Goal: Transaction & Acquisition: Purchase product/service

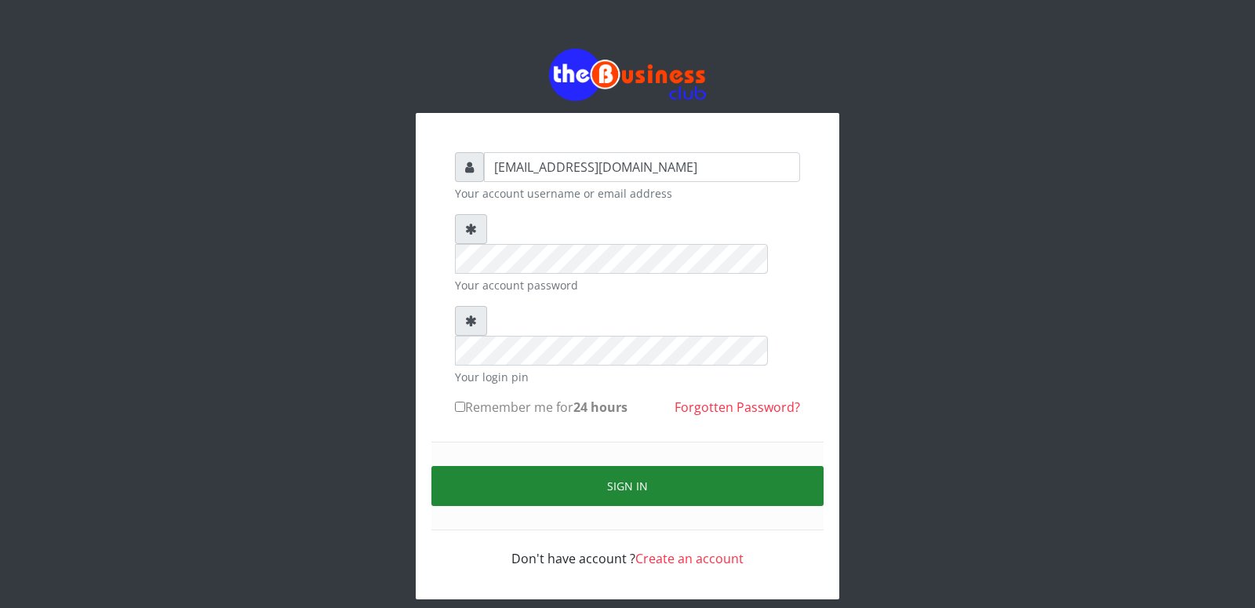
click at [645, 466] on button "Sign in" at bounding box center [627, 486] width 392 height 40
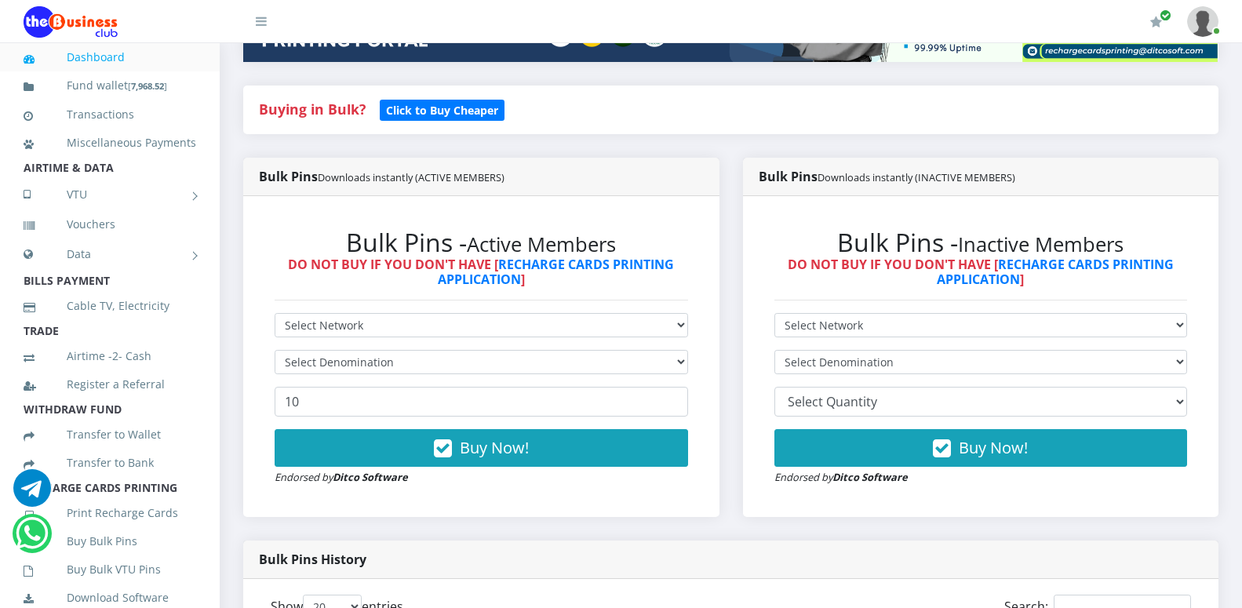
scroll to position [307, 0]
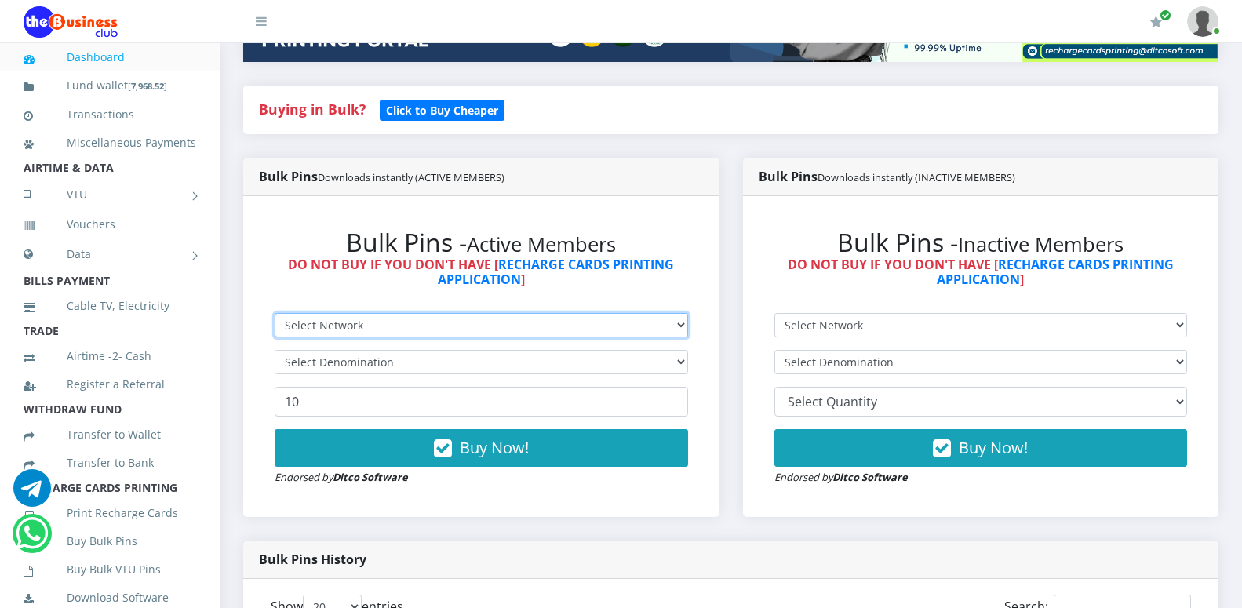
click at [590, 325] on select "Select Network MTN Globacom 9Mobile Airtel" at bounding box center [481, 325] width 413 height 24
click at [0, 0] on option "MTN" at bounding box center [0, 0] width 0 height 0
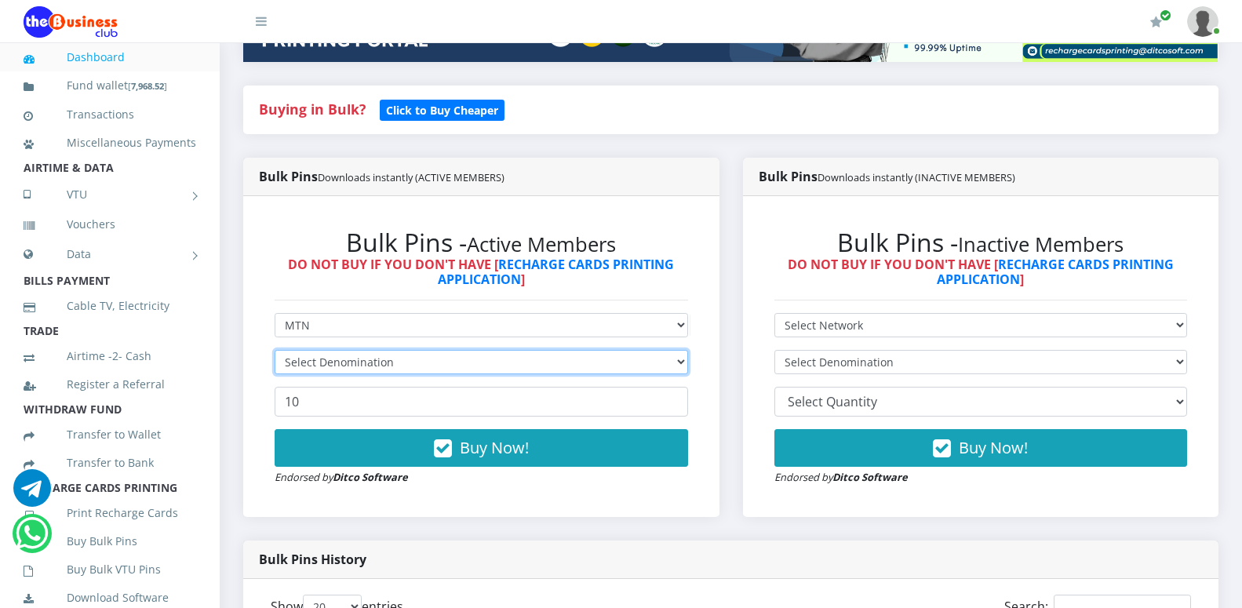
click at [275, 350] on select "Select Denomination" at bounding box center [481, 362] width 413 height 24
click at [361, 364] on select "Select Denomination" at bounding box center [481, 362] width 413 height 24
click at [275, 350] on select "Select Denomination" at bounding box center [481, 362] width 413 height 24
click at [361, 364] on select "Select Denomination" at bounding box center [481, 362] width 413 height 24
click at [275, 350] on select "Select Denomination" at bounding box center [481, 362] width 413 height 24
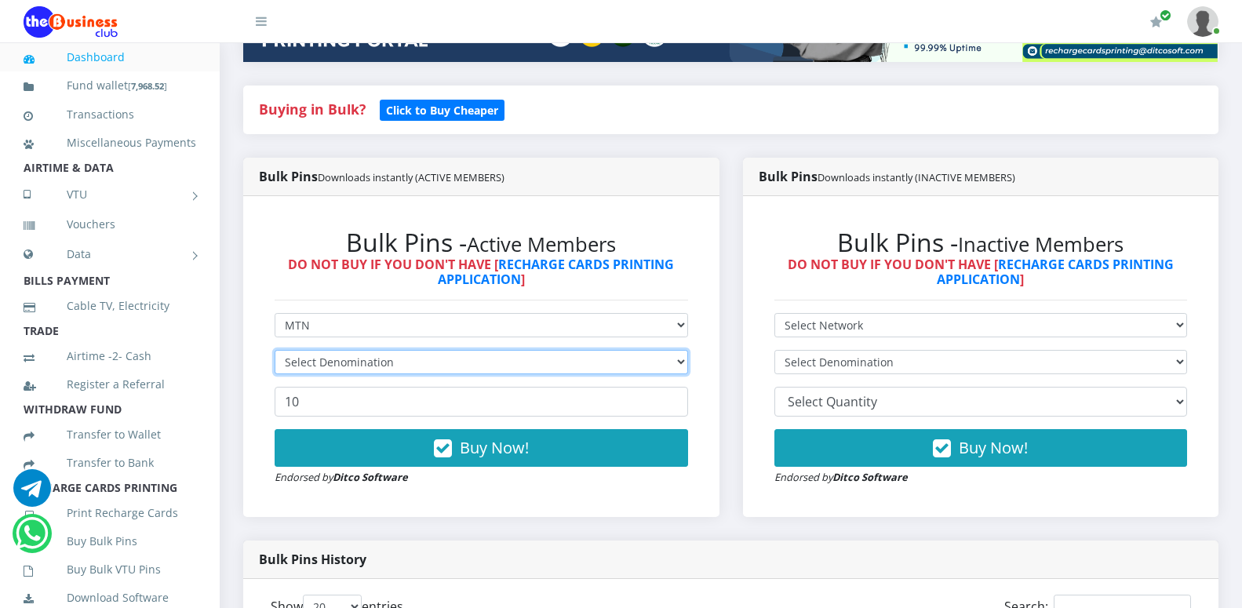
click at [361, 364] on select "Select Denomination" at bounding box center [481, 362] width 413 height 24
click at [275, 350] on select "Select Denomination" at bounding box center [481, 362] width 413 height 24
click at [361, 364] on select "Select Denomination" at bounding box center [481, 362] width 413 height 24
click at [275, 350] on select "Select Denomination" at bounding box center [481, 362] width 413 height 24
click at [361, 364] on select "Select Denomination" at bounding box center [481, 362] width 413 height 24
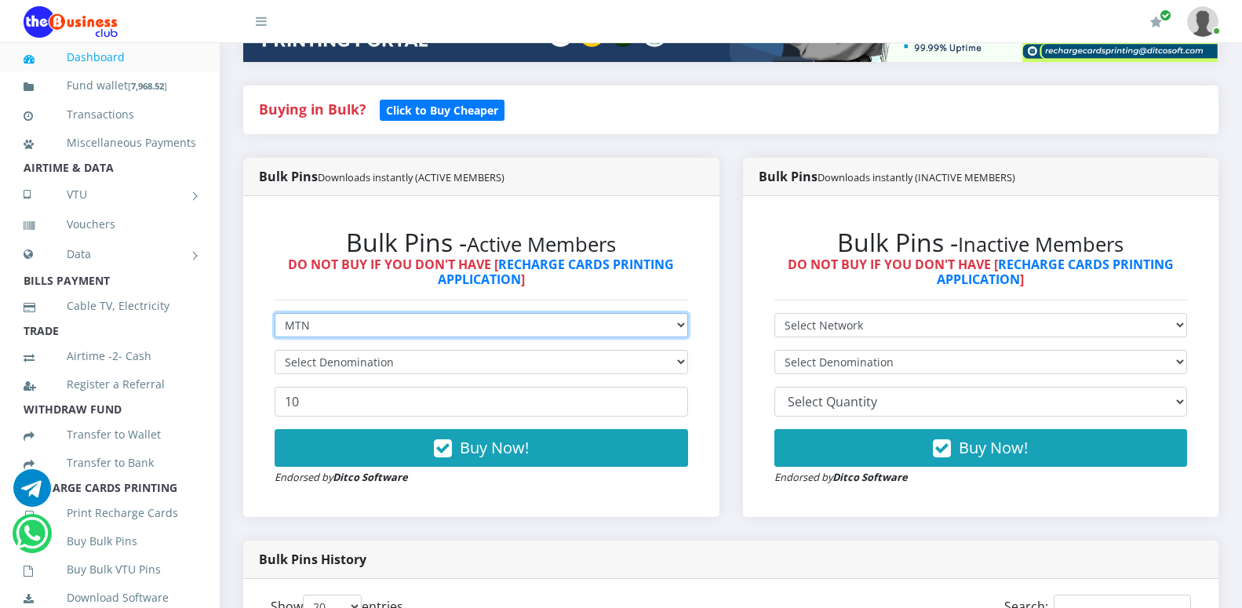
click at [275, 313] on select "Select Network MTN Globacom 9Mobile Airtel" at bounding box center [481, 325] width 413 height 24
select select "Airtel"
click at [0, 0] on option "Airtel" at bounding box center [0, 0] width 0 height 0
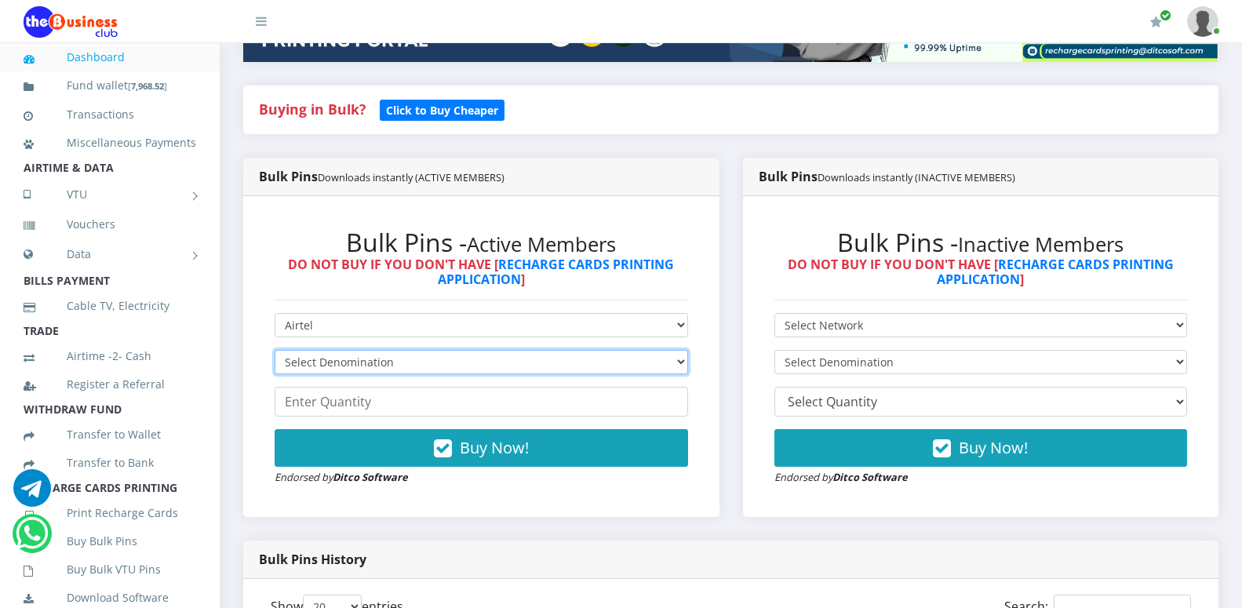
click at [275, 350] on select "Select Denomination MTN NGN100 - ₦96.99 MTN NGN200 - ₦193.98 MTN NGN400 - ₦387.…" at bounding box center [481, 362] width 413 height 24
select select "193.98-200"
click at [0, 0] on option "MTN NGN200 - ₦193.98" at bounding box center [0, 0] width 0 height 0
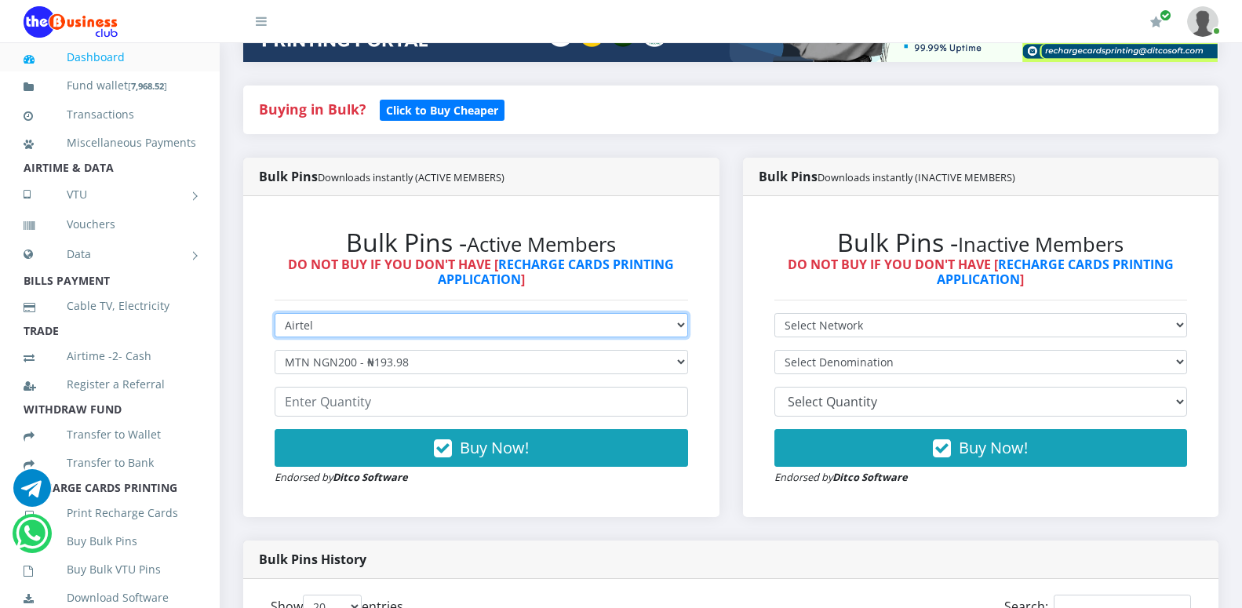
click at [275, 313] on select "Select Network MTN Globacom 9Mobile Airtel" at bounding box center [481, 325] width 413 height 24
click at [0, 0] on option "MTN" at bounding box center [0, 0] width 0 height 0
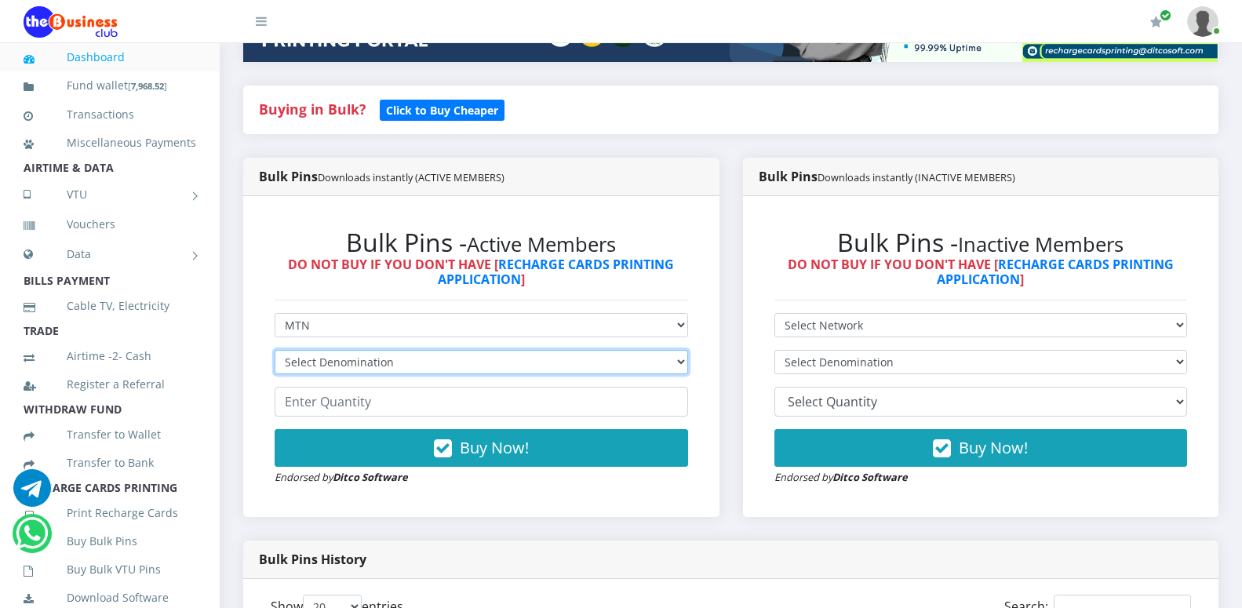
click at [275, 350] on select "Select Denomination" at bounding box center [481, 362] width 413 height 24
click at [366, 359] on select "Select Denomination" at bounding box center [481, 362] width 413 height 24
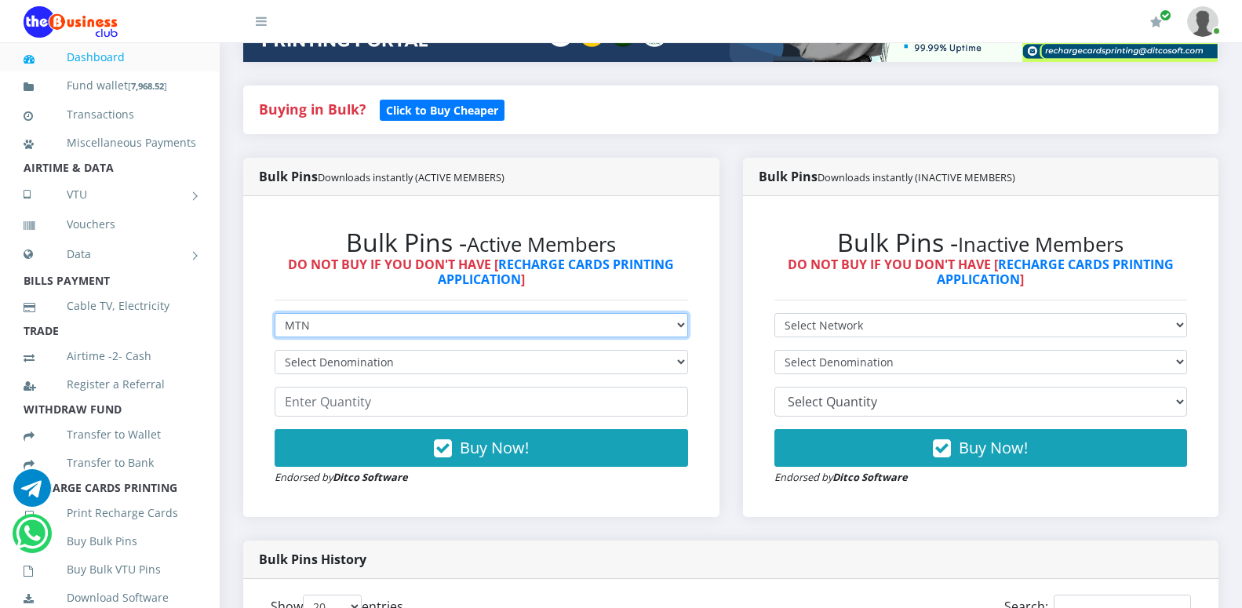
click at [275, 313] on select "Select Network MTN Globacom 9Mobile Airtel" at bounding box center [481, 325] width 413 height 24
click at [0, 0] on option "9Mobile" at bounding box center [0, 0] width 0 height 0
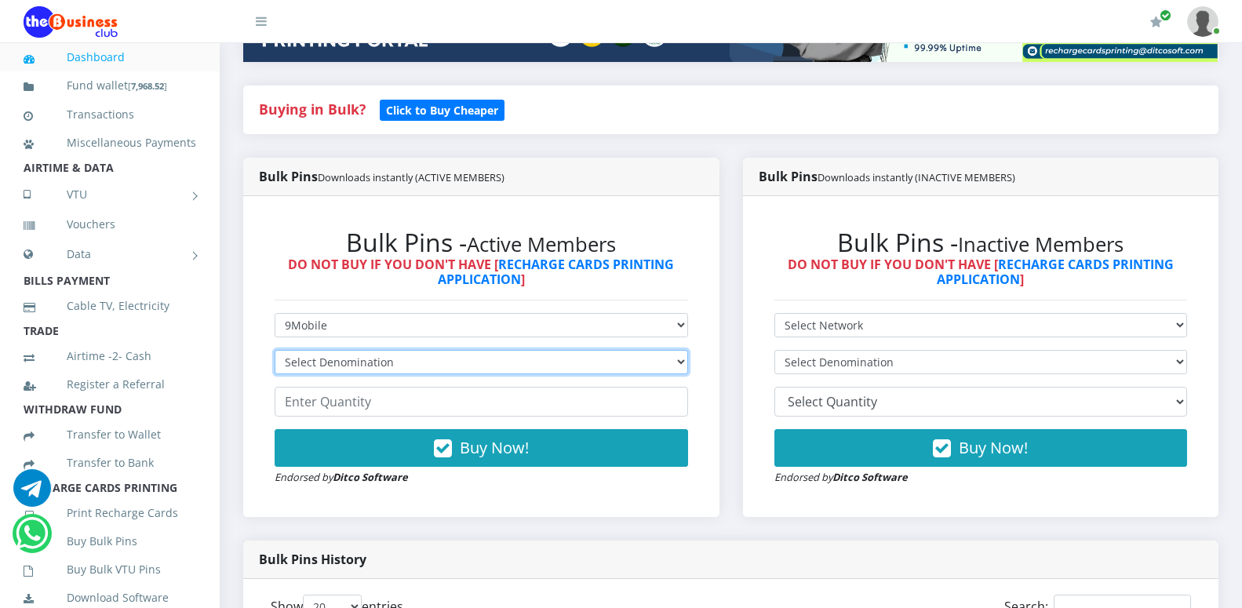
click at [275, 350] on select "Select Denomination" at bounding box center [481, 362] width 413 height 24
click at [369, 363] on select "Select Denomination" at bounding box center [481, 362] width 413 height 24
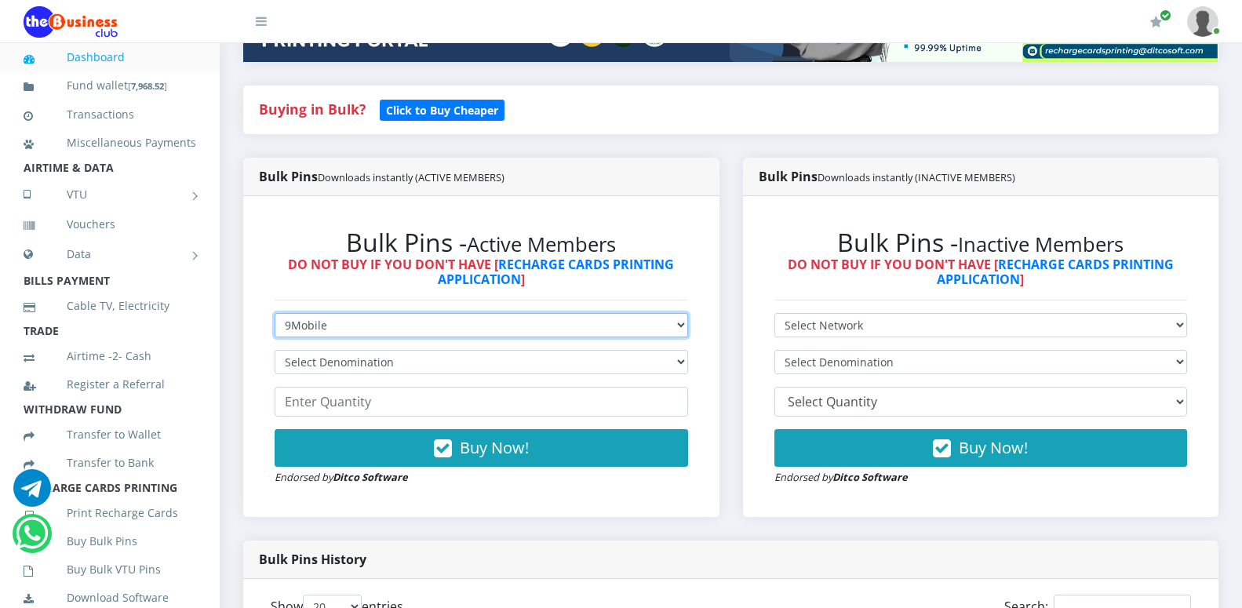
click at [275, 313] on select "Select Network MTN Globacom 9Mobile Airtel" at bounding box center [481, 325] width 413 height 24
select select "MTN"
click at [0, 0] on option "MTN" at bounding box center [0, 0] width 0 height 0
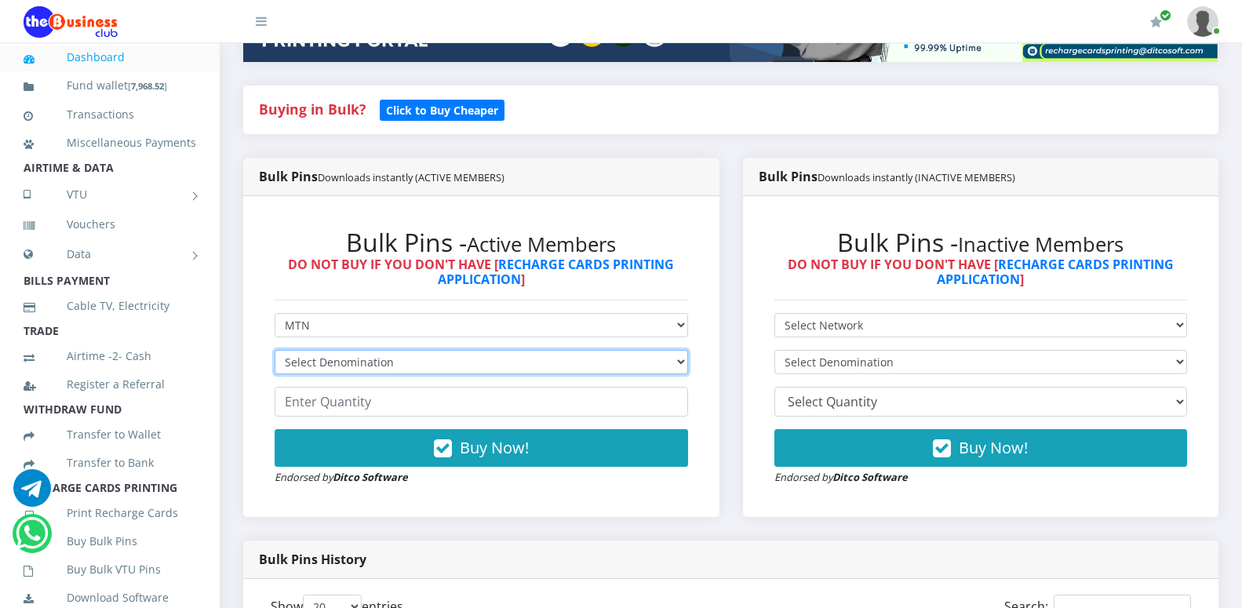
click at [275, 350] on select "Select Denomination" at bounding box center [481, 362] width 413 height 24
select select
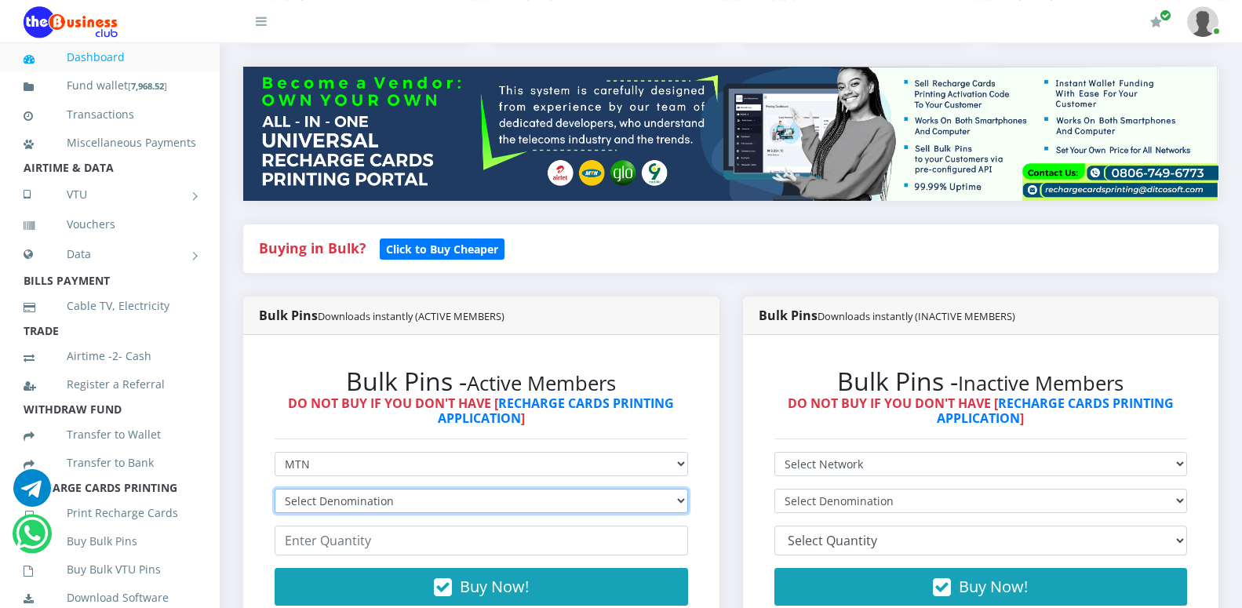
scroll to position [158, 0]
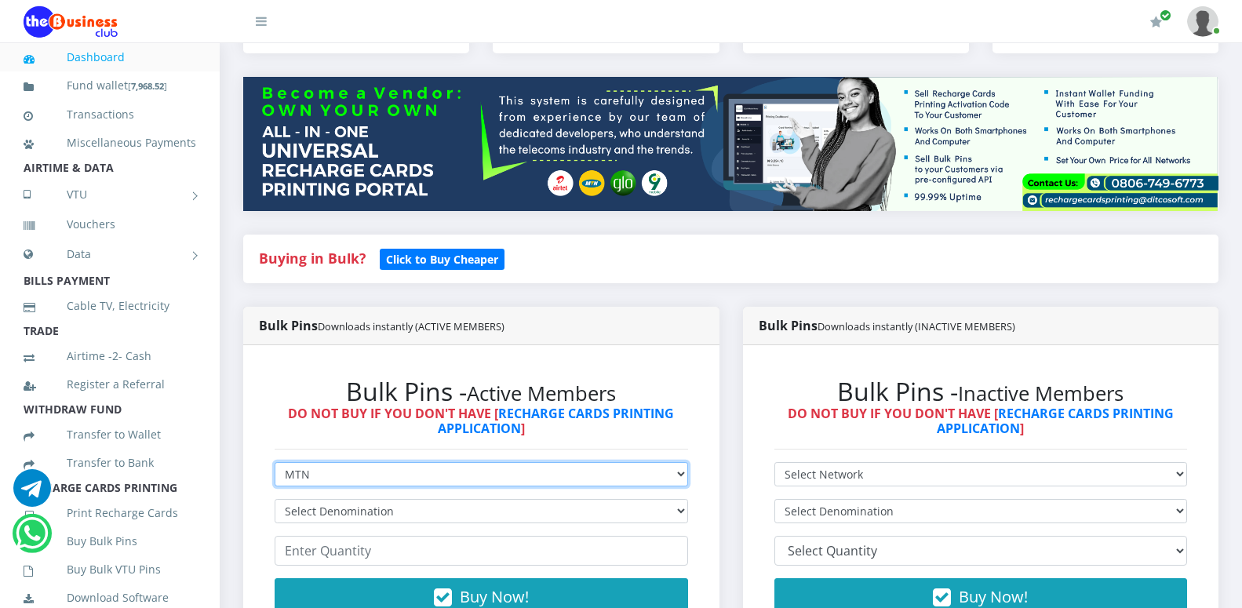
click at [275, 462] on select "Select Network MTN Globacom 9Mobile Airtel" at bounding box center [481, 474] width 413 height 24
click at [0, 0] on option "Globacom" at bounding box center [0, 0] width 0 height 0
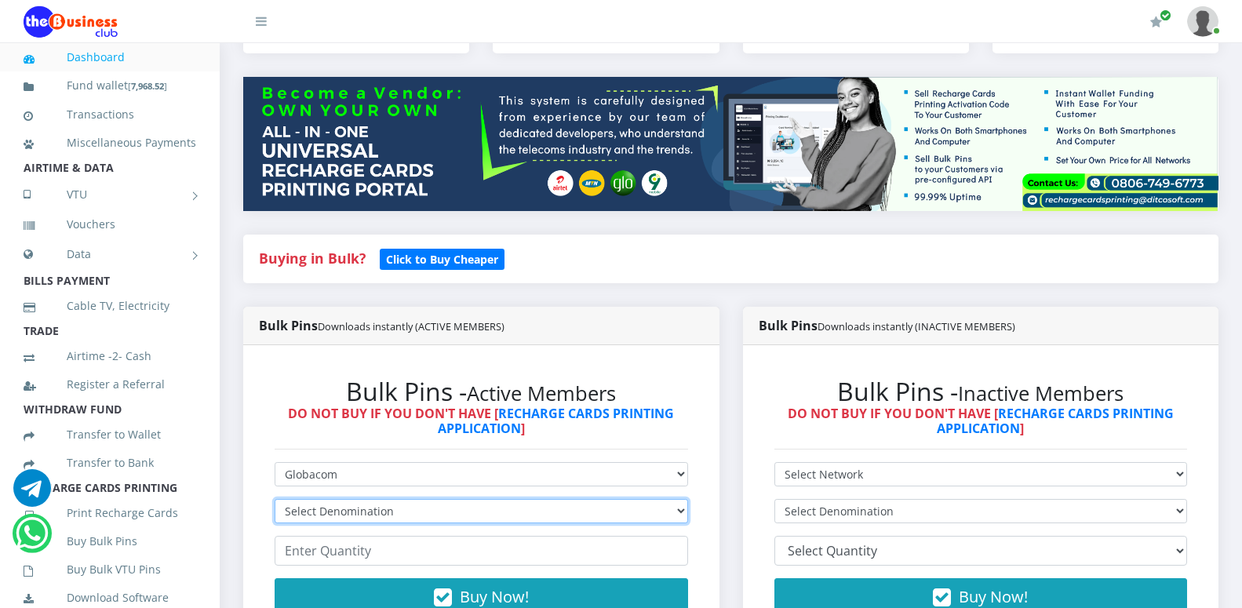
click at [275, 499] on select "Select Denomination Glo NGN100 - ₦96.55 Glo NGN200 - ₦193.10 Glo NGN500 - ₦482.…" at bounding box center [481, 511] width 413 height 24
click at [407, 508] on select "Select Denomination Glo NGN100 - ₦96.55 Glo NGN200 - ₦193.10 Glo NGN500 - ₦482.…" at bounding box center [481, 511] width 413 height 24
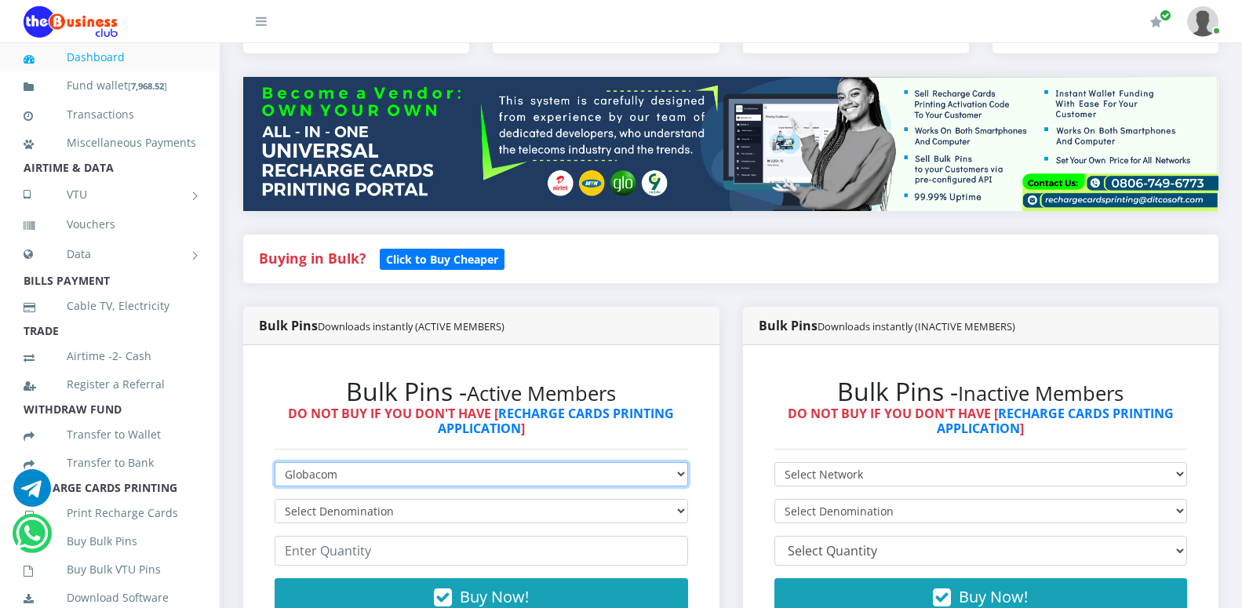
click at [275, 462] on select "Select Network MTN Globacom 9Mobile Airtel" at bounding box center [481, 474] width 413 height 24
select select "MTN"
click at [0, 0] on option "MTN" at bounding box center [0, 0] width 0 height 0
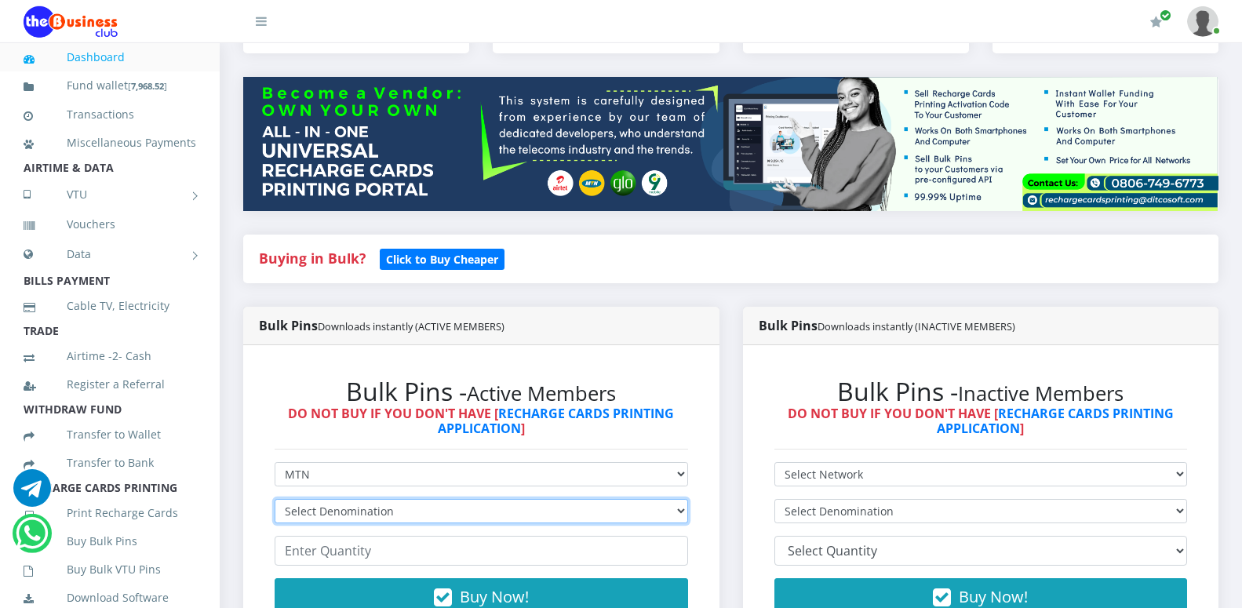
click at [275, 499] on select "Select Denomination MTN NGN100 - ₦96.99 MTN NGN200 - ₦193.98 MTN NGN400 - ₦387.…" at bounding box center [481, 511] width 413 height 24
select select "484.95-500"
click at [0, 0] on option "MTN NGN500 - ₦484.95" at bounding box center [0, 0] width 0 height 0
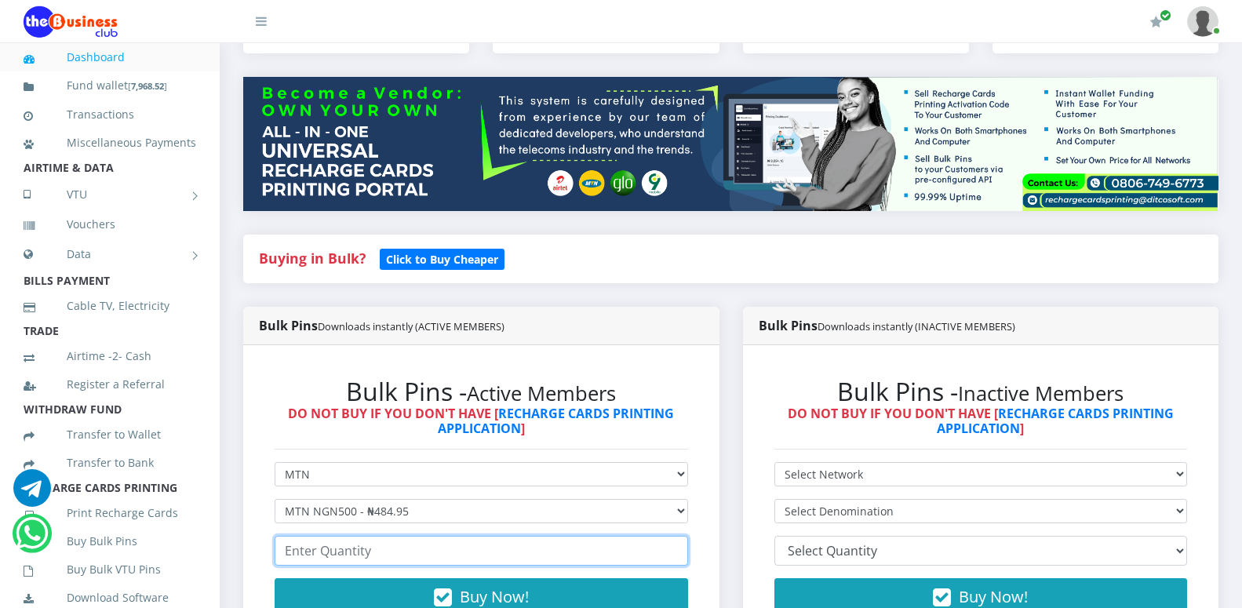
click at [354, 562] on input "number" at bounding box center [481, 551] width 413 height 30
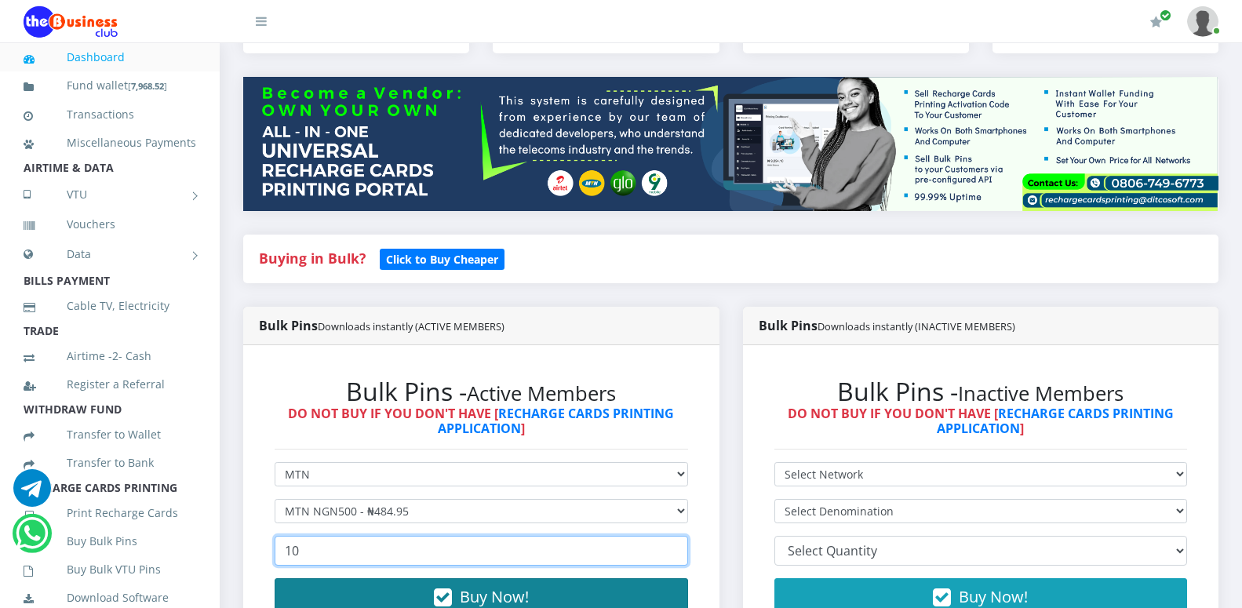
type input "10"
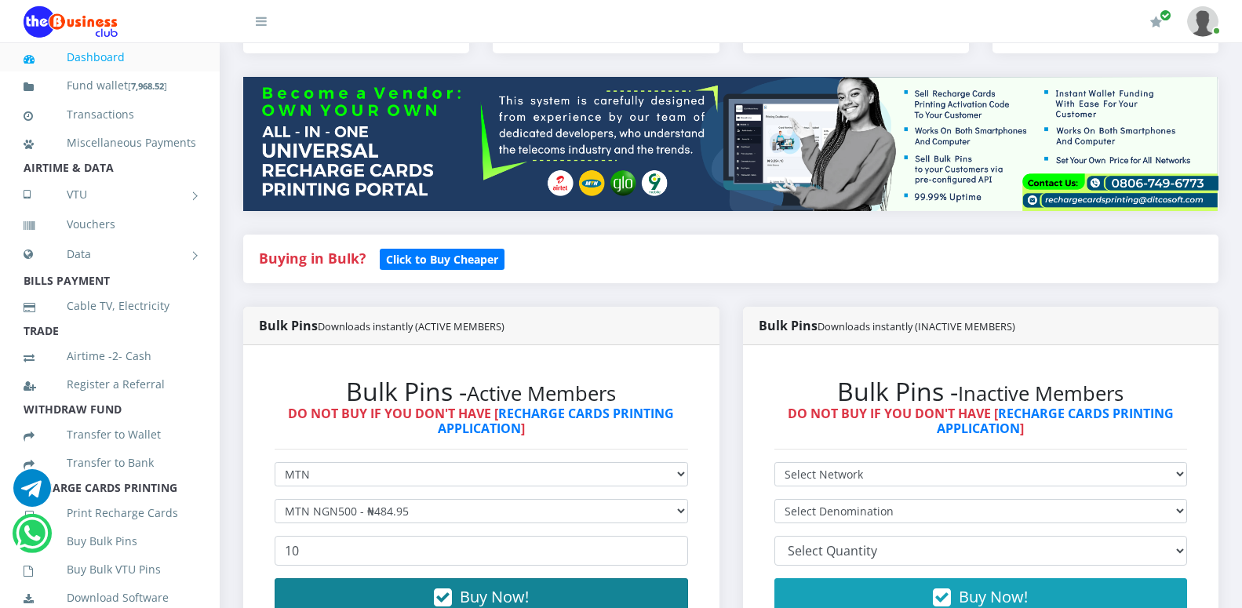
click at [453, 591] on button "Buy Now!" at bounding box center [481, 597] width 413 height 38
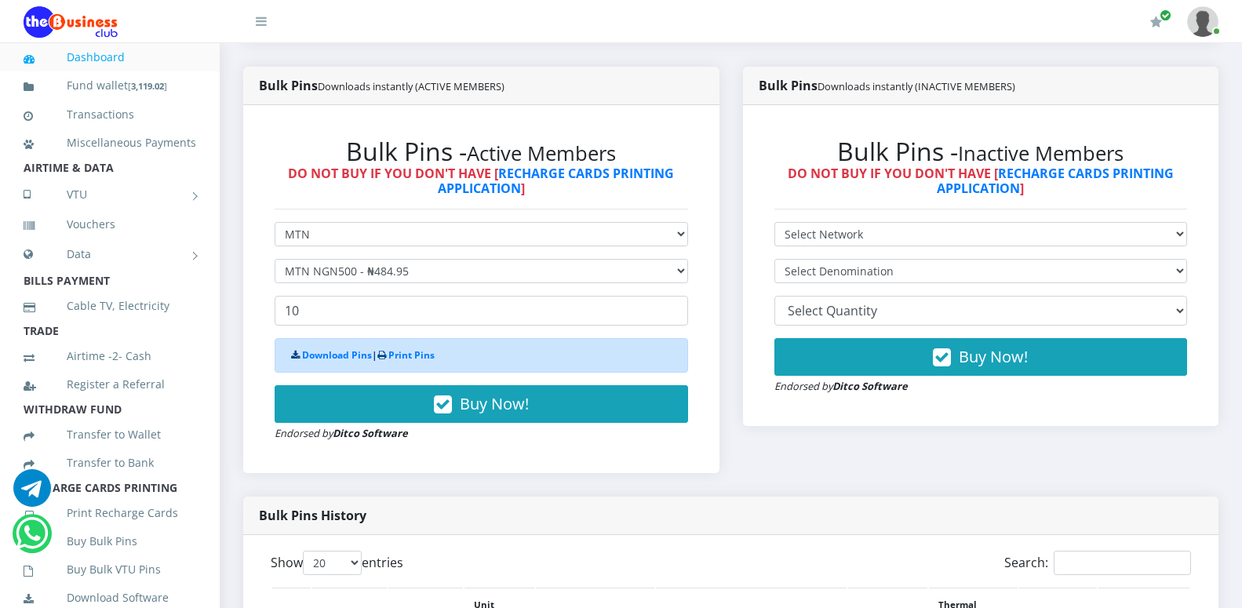
scroll to position [402, 0]
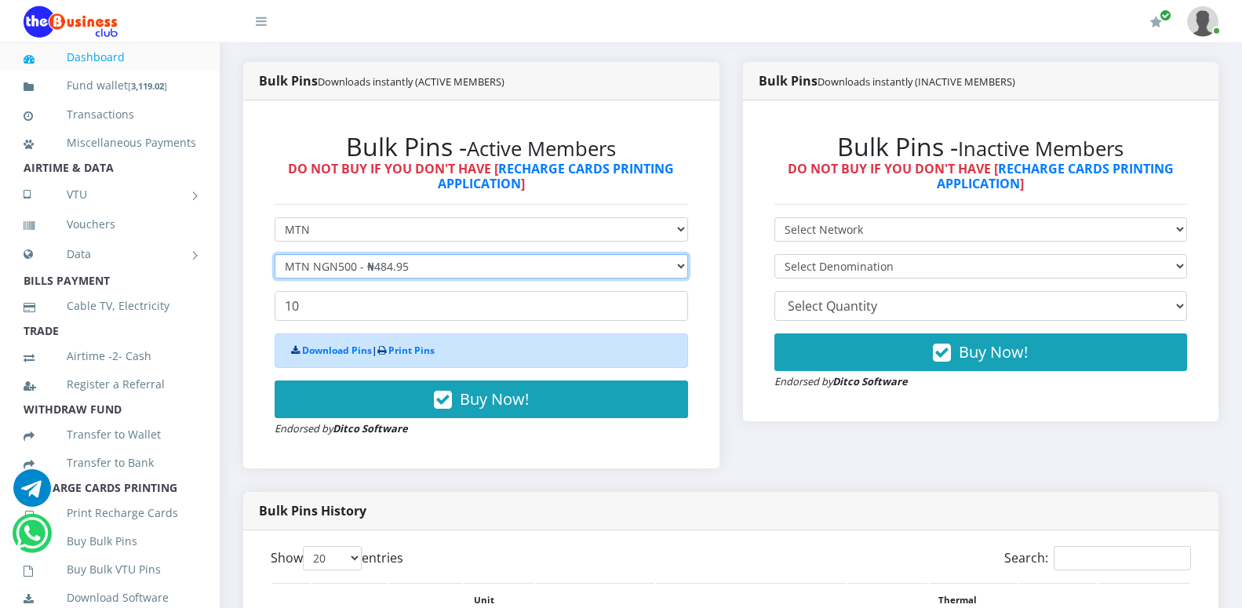
click at [275, 254] on select "Select Denomination MTN NGN100 - ₦96.99 MTN NGN200 - ₦193.98 MTN NGN400 - ₦387.…" at bounding box center [481, 266] width 413 height 24
click at [0, 0] on option "MTN NGN200 - ₦193.98" at bounding box center [0, 0] width 0 height 0
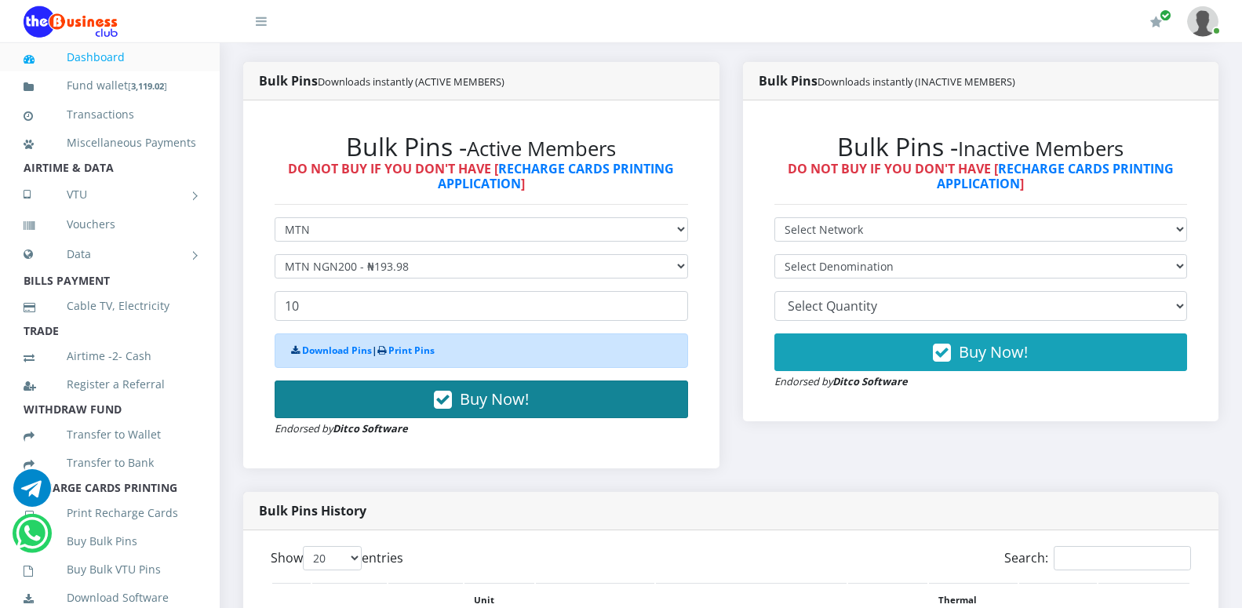
click at [478, 402] on span "Buy Now!" at bounding box center [494, 398] width 69 height 21
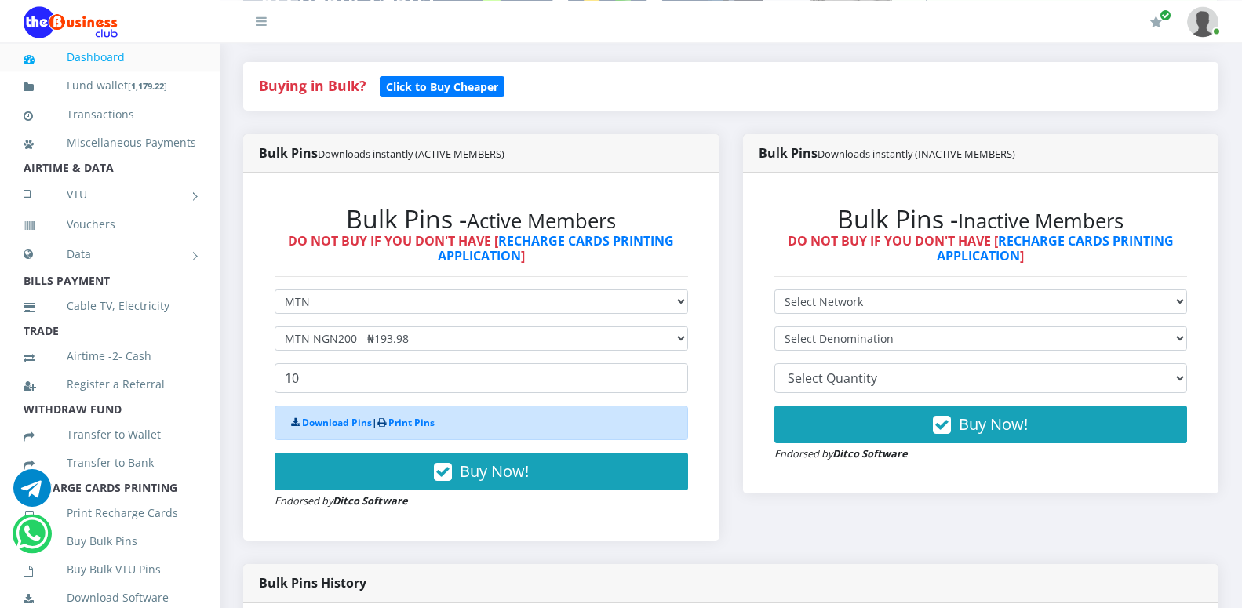
scroll to position [345, 0]
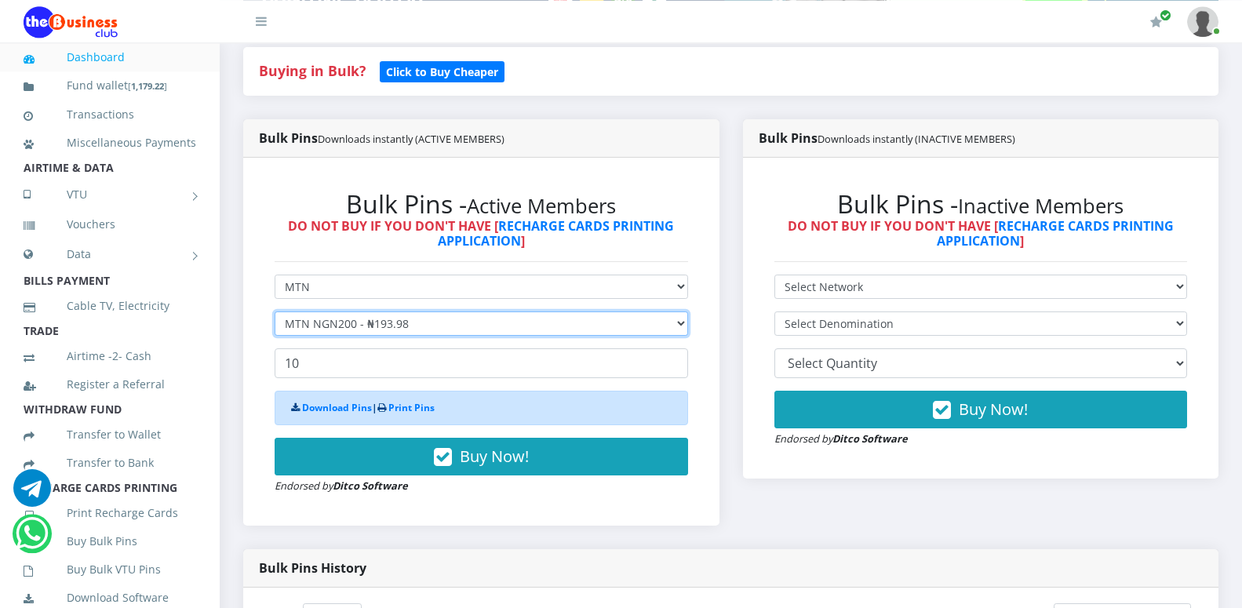
click at [275, 311] on select "Select Denomination MTN NGN100 - ₦96.99 MTN NGN200 - ₦193.98 MTN NGN400 - ₦387.…" at bounding box center [481, 323] width 413 height 24
select select "96.99-100"
click at [0, 0] on option "MTN NGN100 - ₦96.99" at bounding box center [0, 0] width 0 height 0
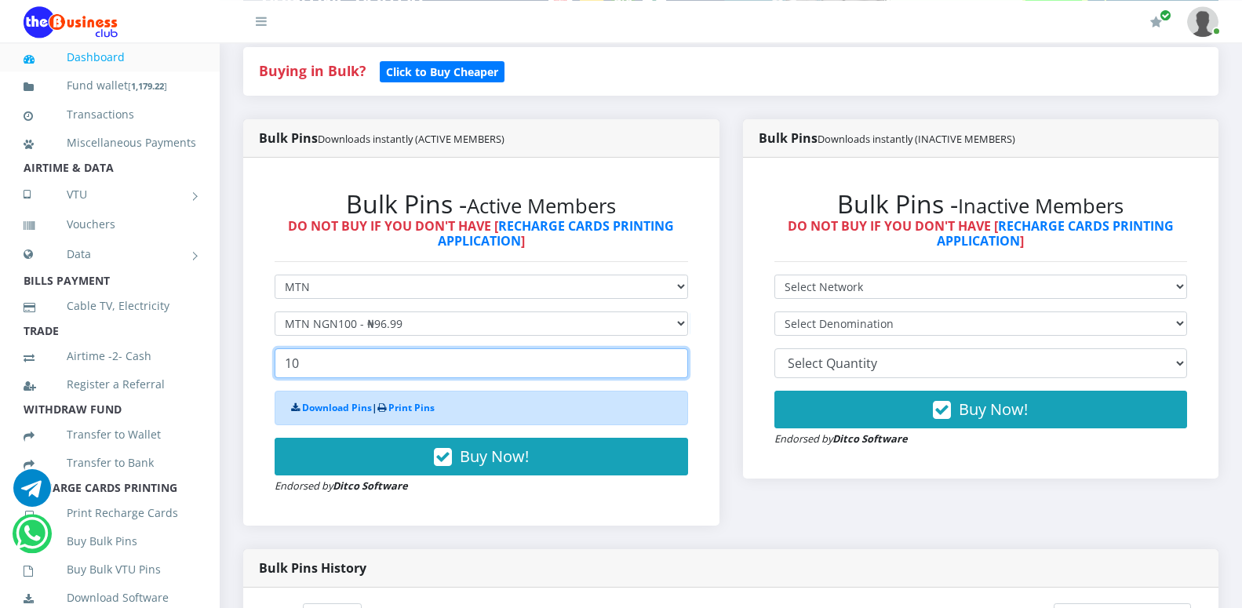
click at [474, 362] on input "10" at bounding box center [481, 363] width 413 height 30
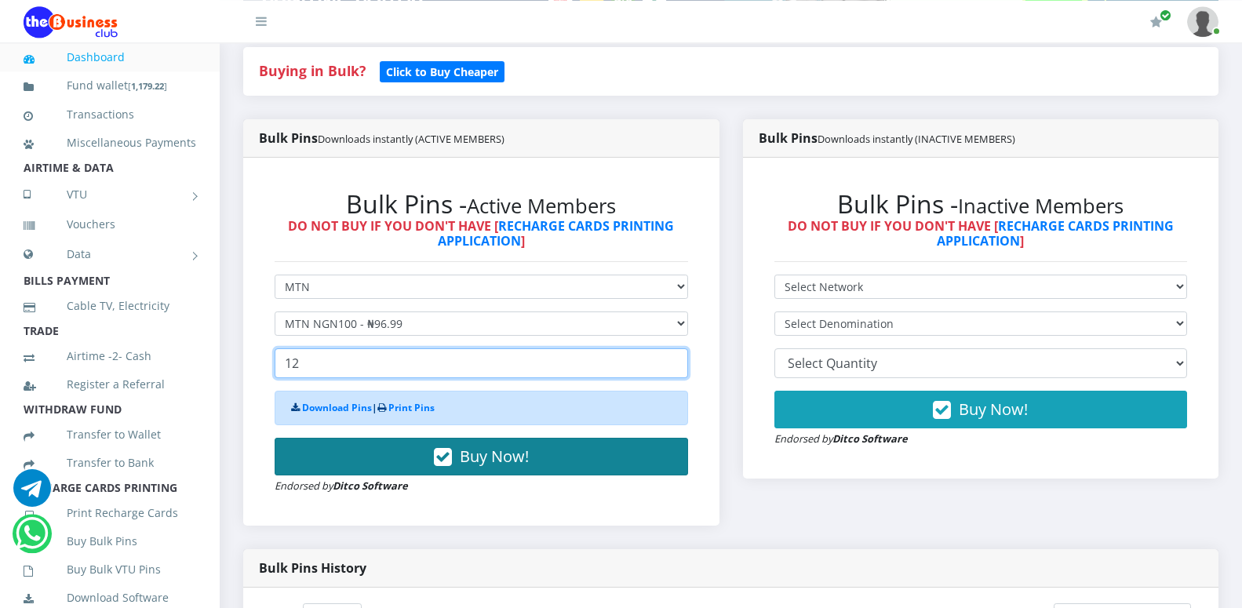
type input "12"
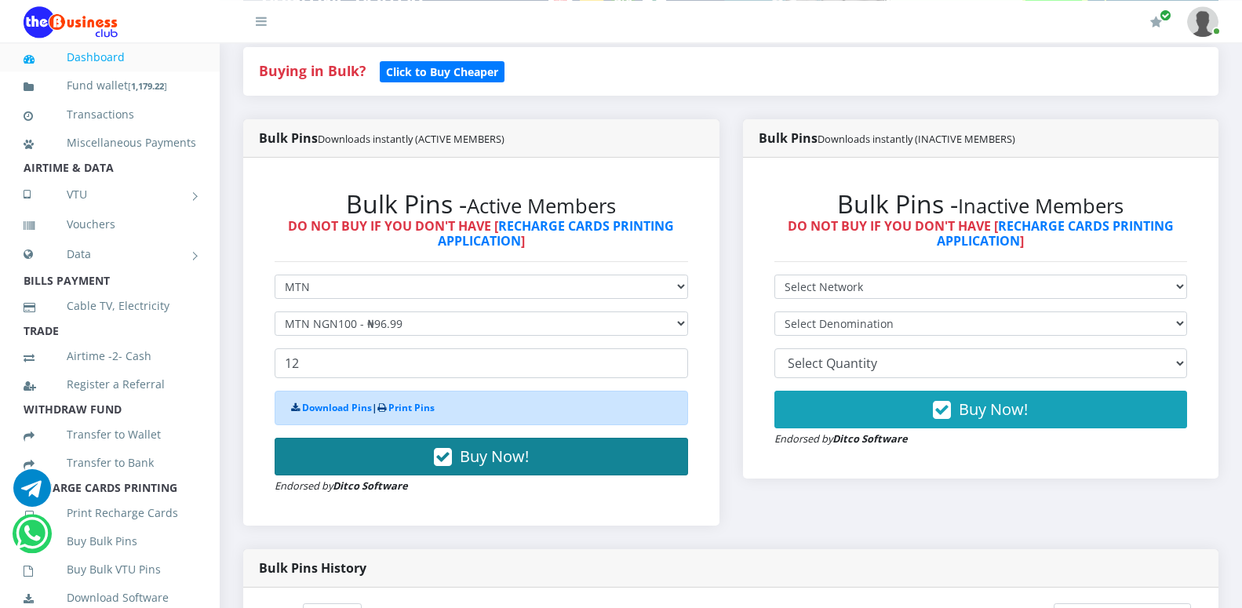
click at [523, 461] on span "Buy Now!" at bounding box center [494, 456] width 69 height 21
